Goal: Information Seeking & Learning: Learn about a topic

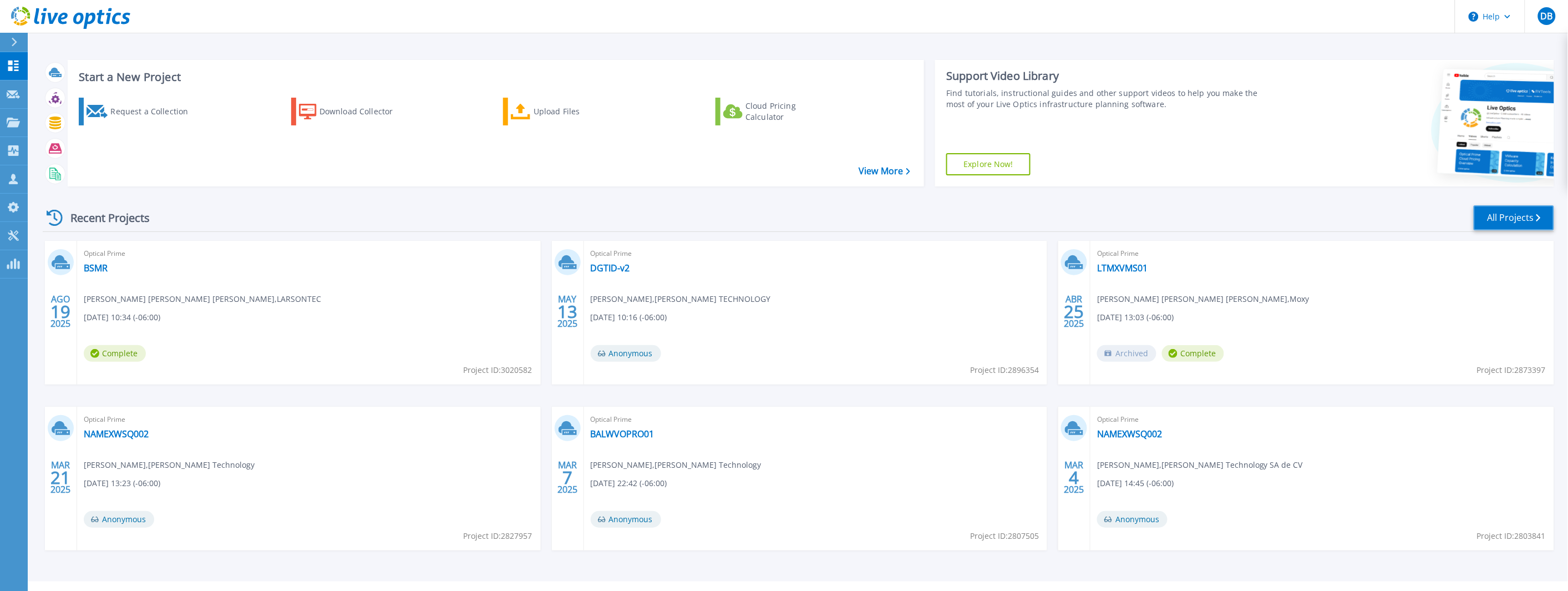
click at [1512, 230] on link "All Projects" at bounding box center [1514, 218] width 81 height 25
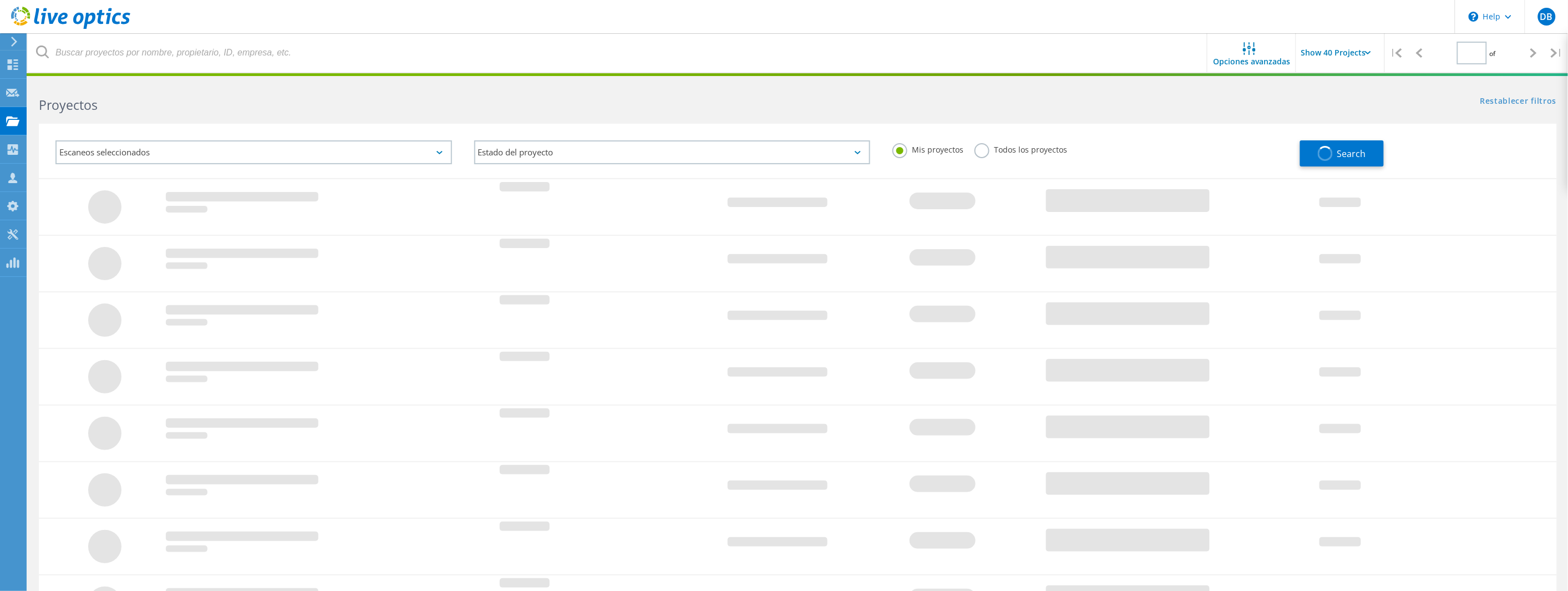
type input "1"
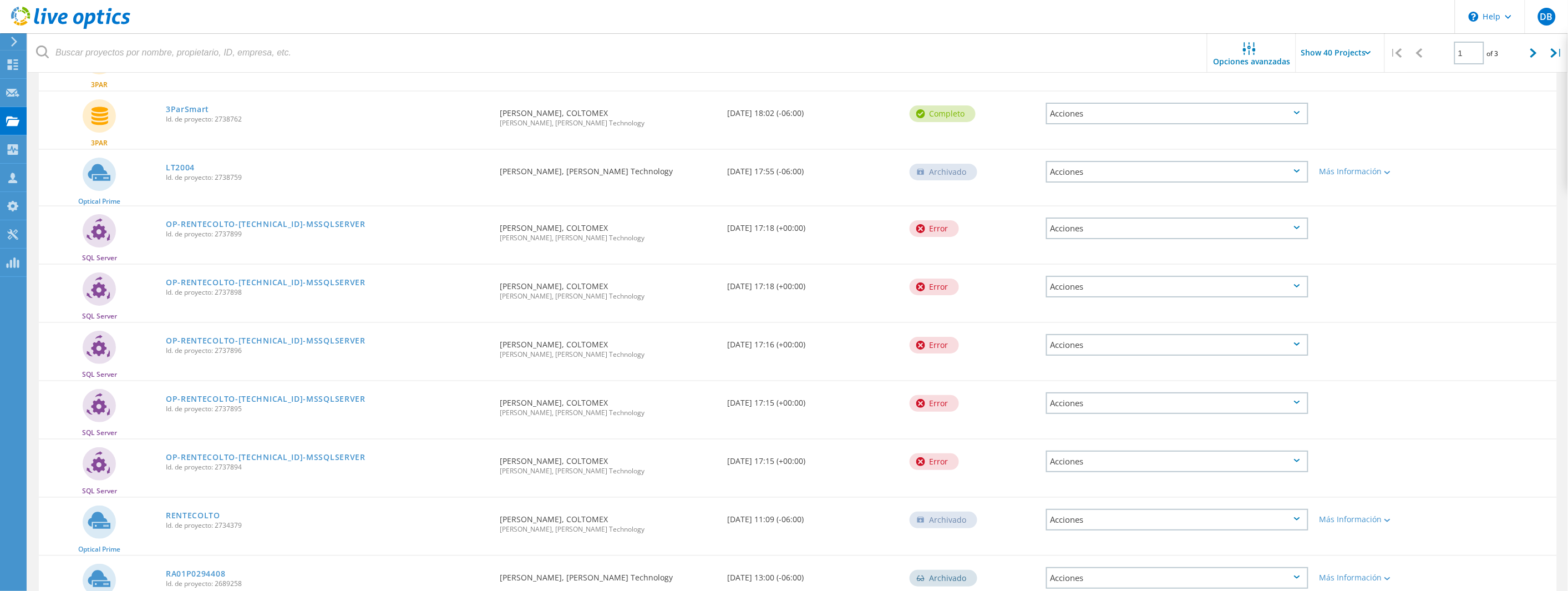
scroll to position [1952, 0]
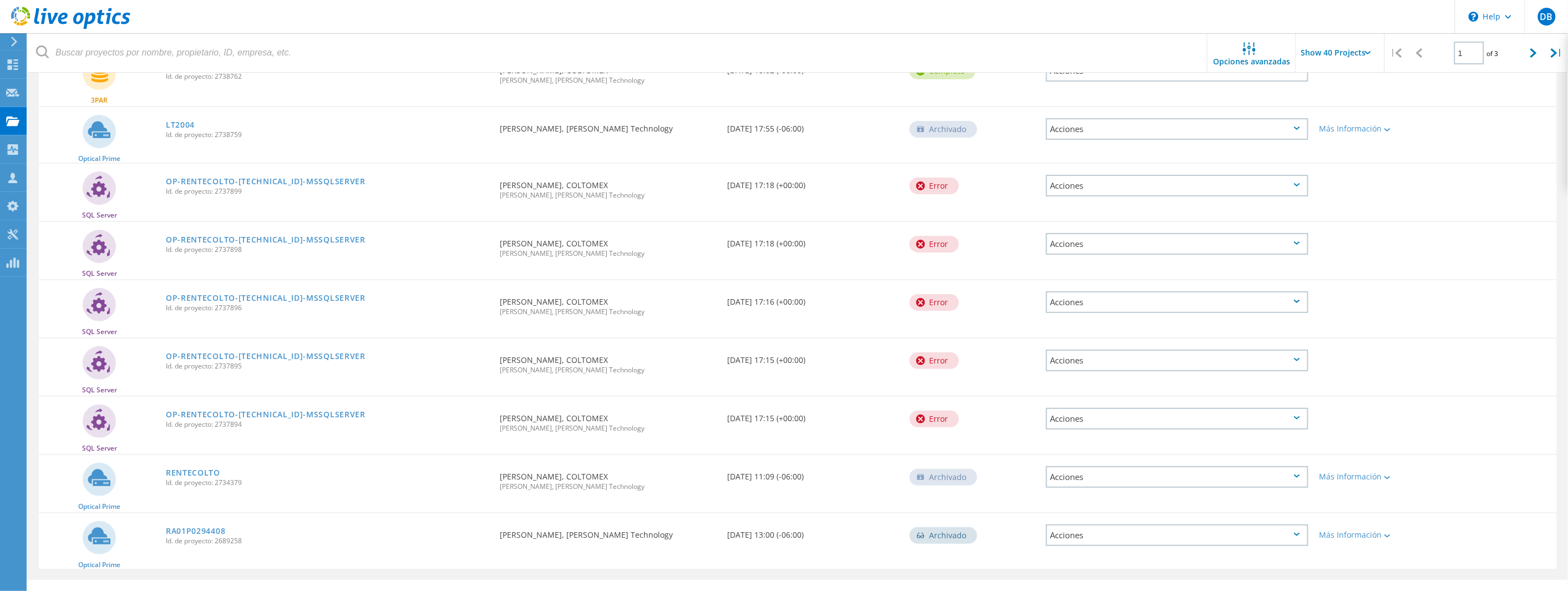
drag, startPoint x: 241, startPoint y: 522, endPoint x: 216, endPoint y: 520, distance: 25.1
click at [216, 538] on span "Id. de proyecto: 2689258" at bounding box center [327, 541] width 322 height 6
copy span "2689258"
click at [192, 527] on link "RA01P0294408" at bounding box center [196, 531] width 60 height 8
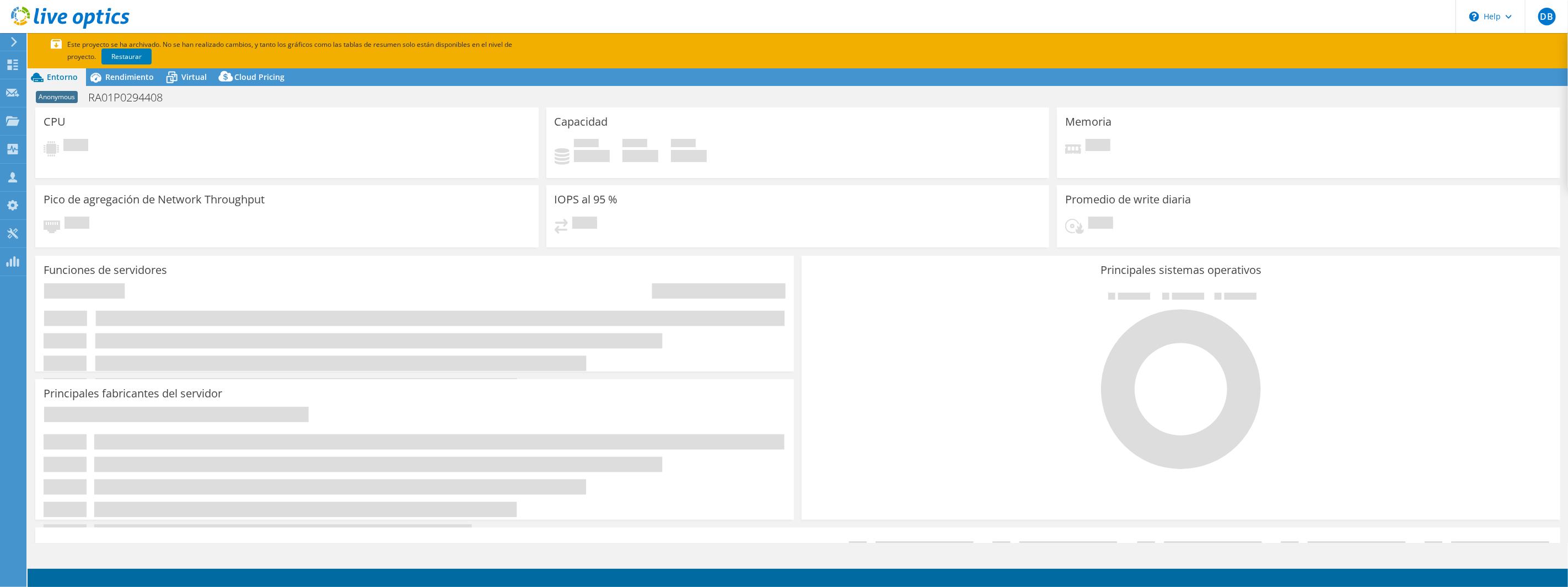
select select "USD"
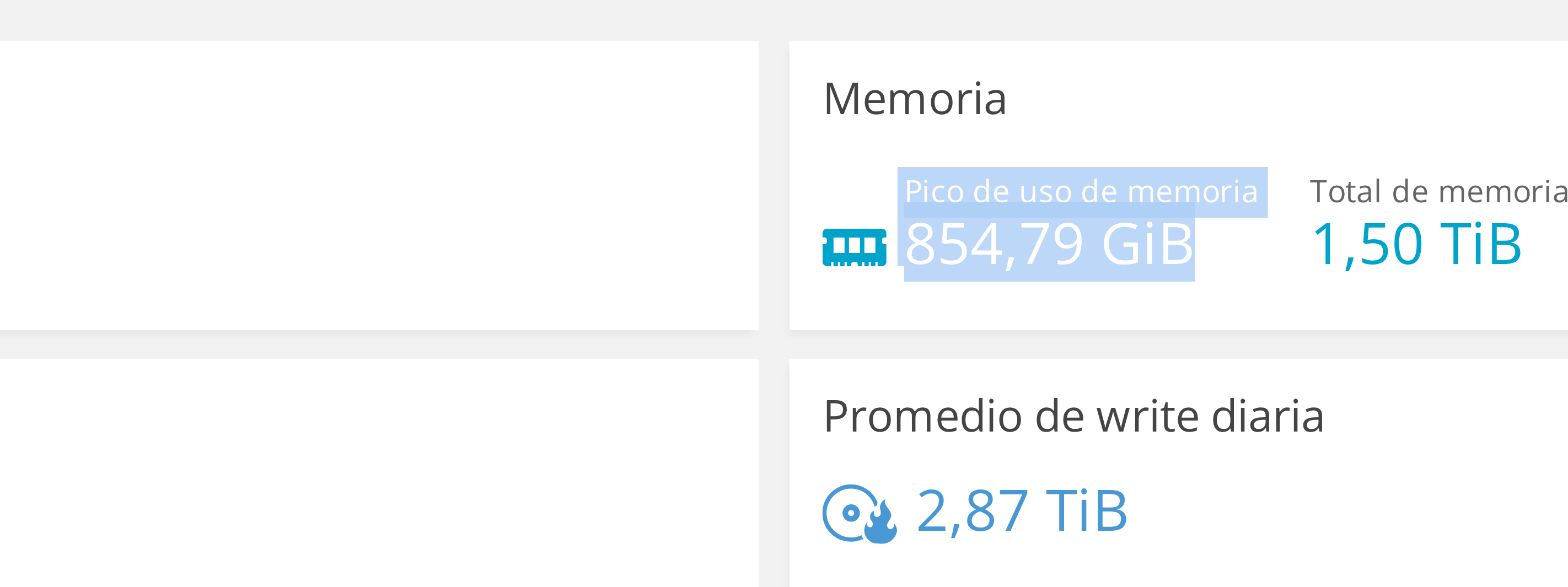
drag, startPoint x: 1151, startPoint y: 158, endPoint x: 1077, endPoint y: 160, distance: 74.0
click at [1077, 160] on div "Pico de uso de memoria 854,79 GiB" at bounding box center [1119, 155] width 109 height 25
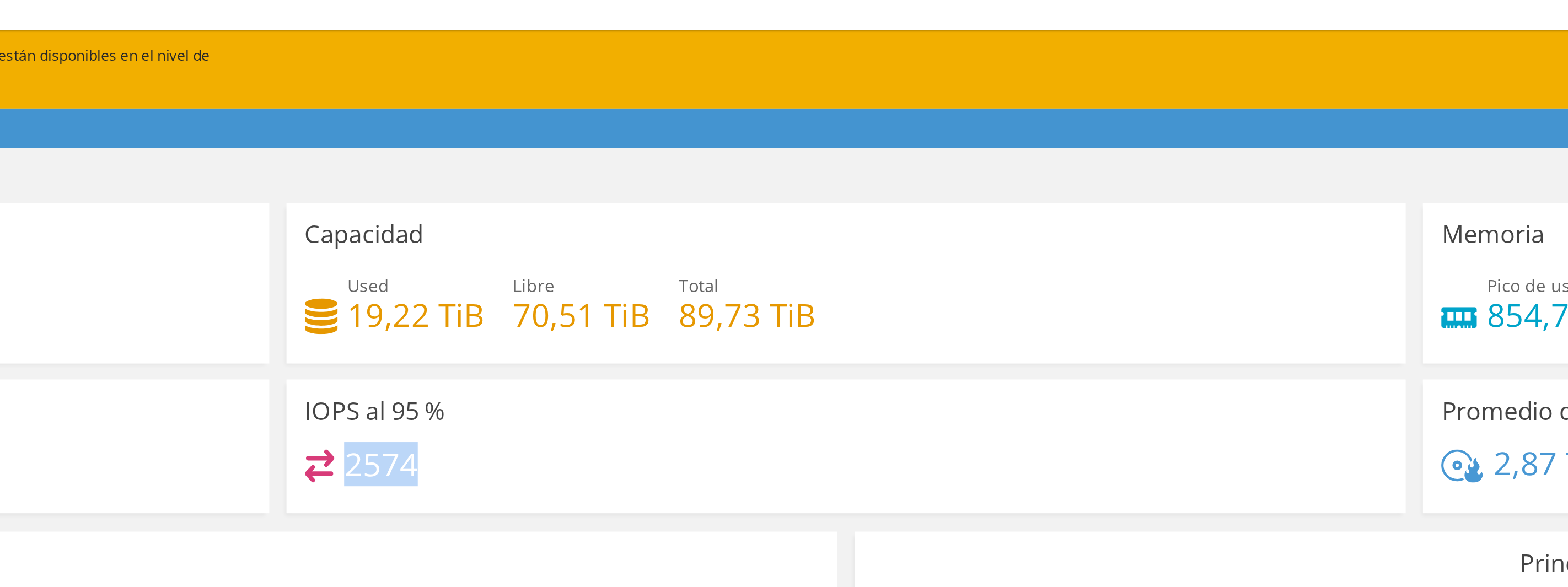
drag, startPoint x: 571, startPoint y: 227, endPoint x: 617, endPoint y: 228, distance: 46.0
click at [617, 228] on div "2574" at bounding box center [798, 234] width 487 height 24
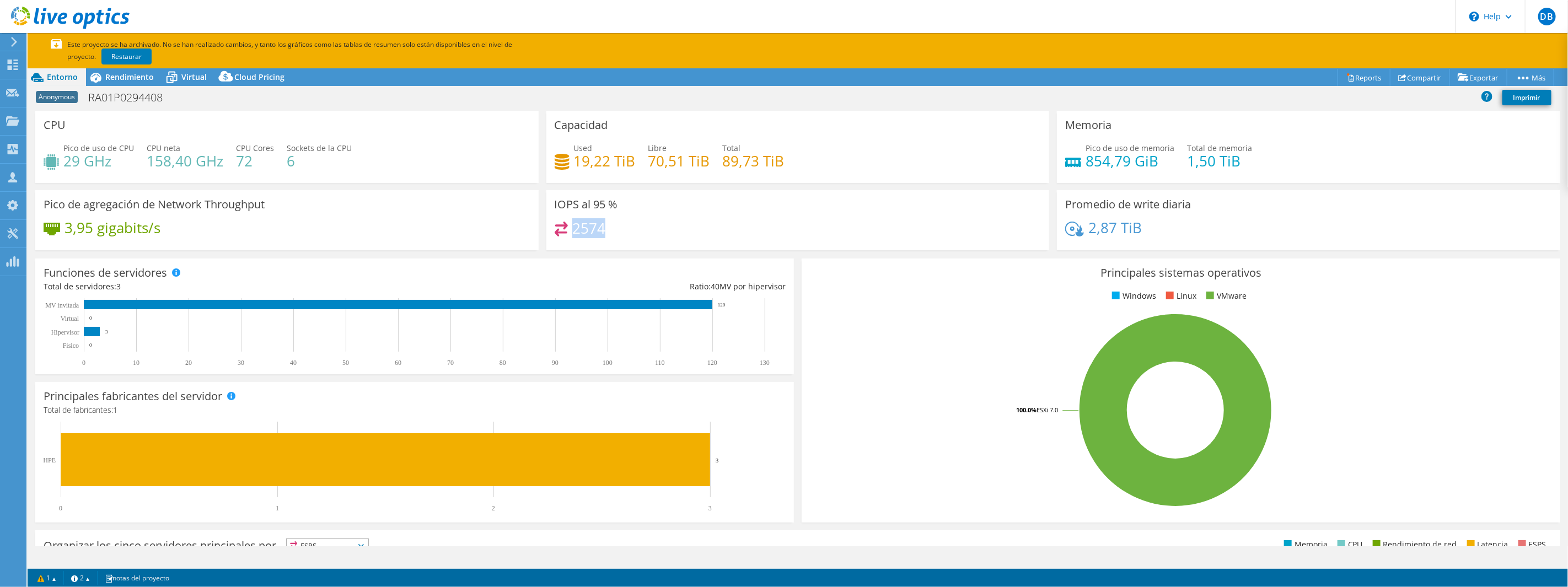
scroll to position [70, 0]
drag, startPoint x: 234, startPoint y: 147, endPoint x: 249, endPoint y: 164, distance: 22.7
click at [249, 164] on div "CPU Cores 72" at bounding box center [255, 155] width 38 height 25
click at [116, 80] on span "Rendimiento" at bounding box center [129, 76] width 49 height 10
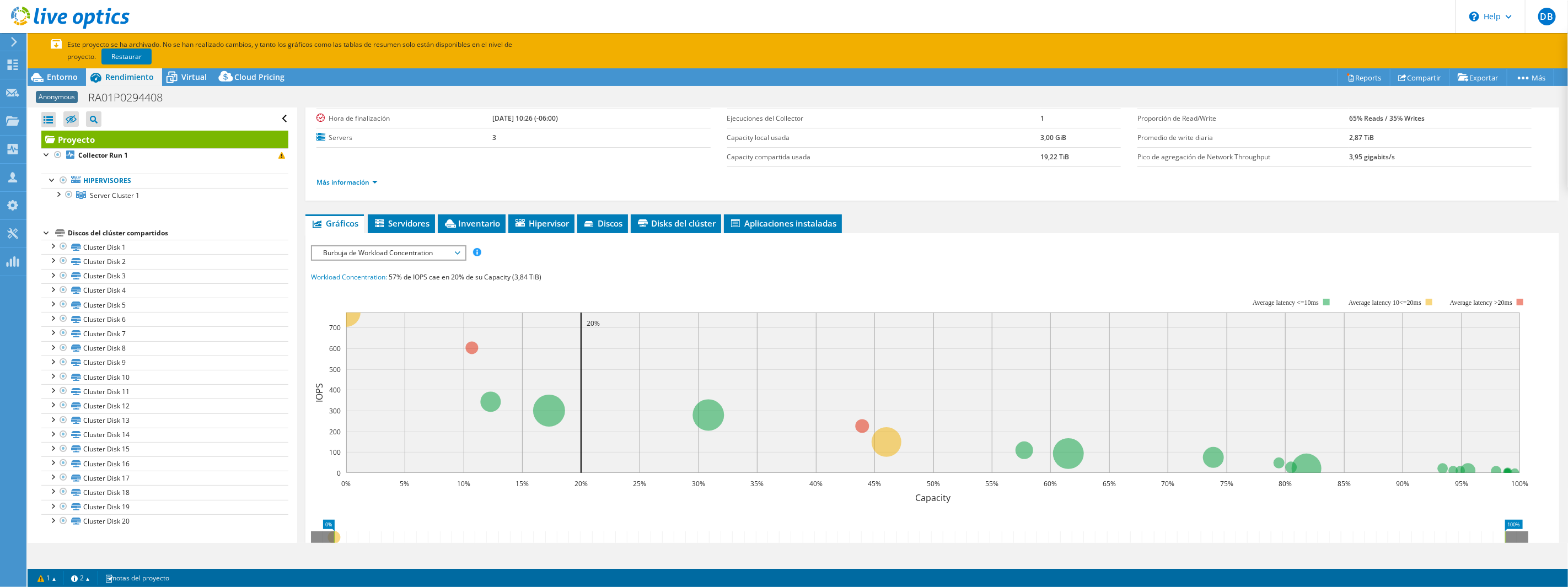
click at [397, 248] on span "Burbuja de Workload Concentration" at bounding box center [388, 253] width 142 height 14
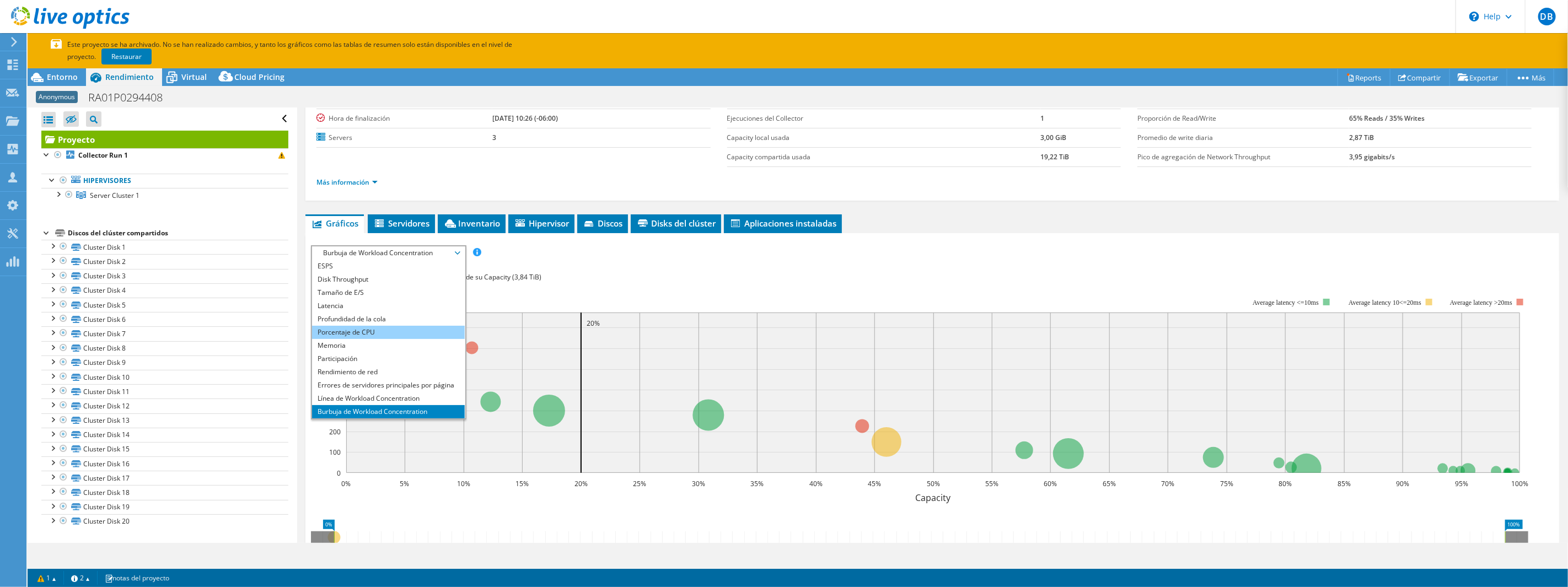
click at [378, 326] on li "Porcentaje de CPU" at bounding box center [388, 332] width 153 height 14
